Goal: Information Seeking & Learning: Learn about a topic

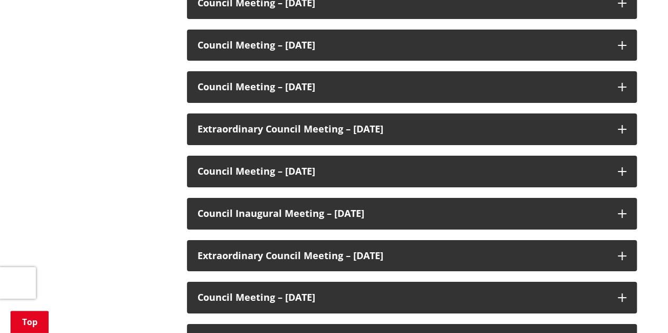
scroll to position [1931, 0]
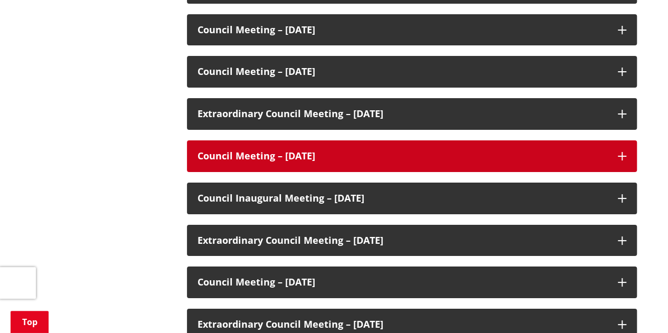
click at [617, 155] on div "Council Meeting – [DATE]" at bounding box center [412, 157] width 450 height 32
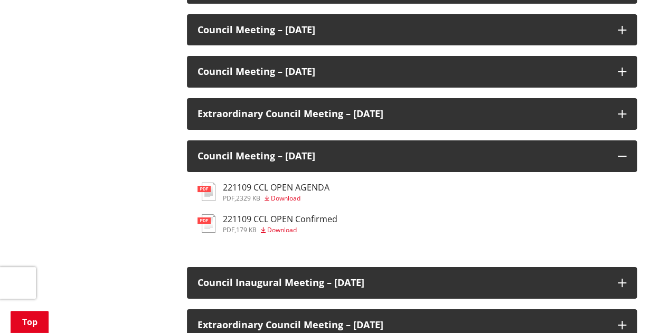
click at [310, 219] on h3 "221109 CCL OPEN Confirmed" at bounding box center [280, 220] width 115 height 10
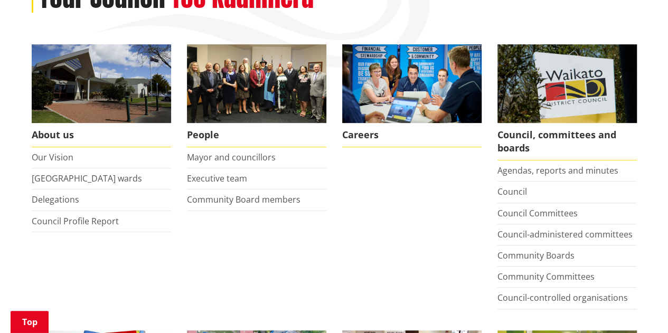
scroll to position [171, 0]
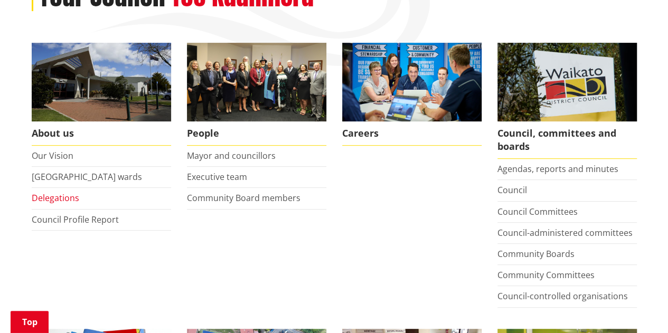
click at [72, 196] on link "Delegations" at bounding box center [56, 198] width 48 height 12
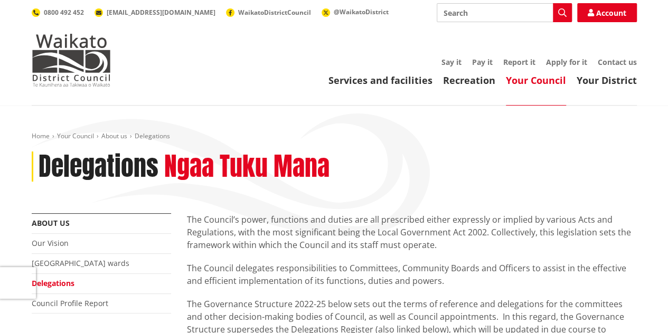
click at [667, 72] on header "Toggle search Toggle navigation Services and facilities Recreation Your Council…" at bounding box center [334, 53] width 668 height 106
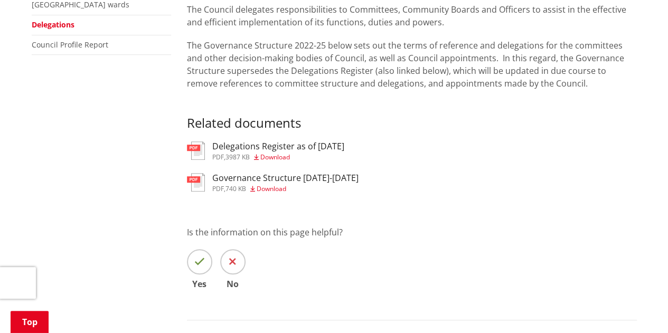
scroll to position [263, 0]
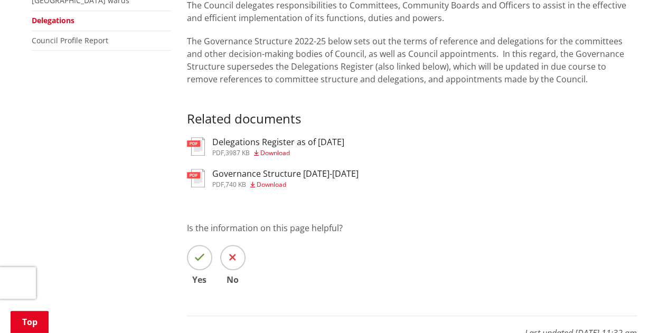
click at [277, 173] on h3 "Governance Structure 2022-2025" at bounding box center [285, 174] width 146 height 10
